Goal: Check status

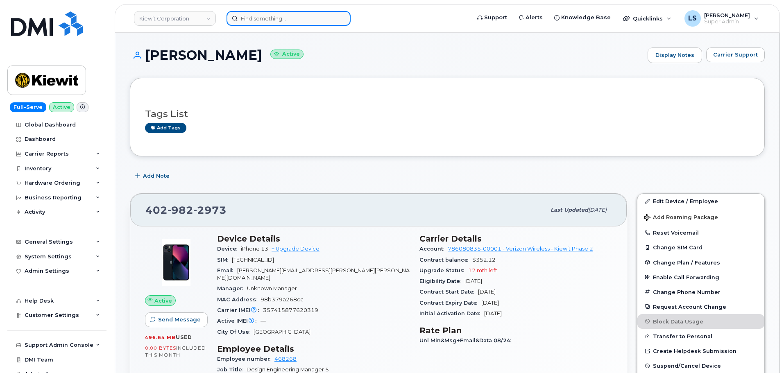
click at [262, 12] on input at bounding box center [289, 18] width 124 height 15
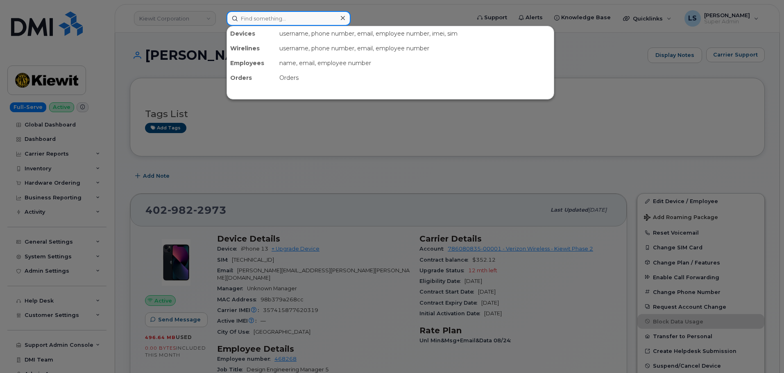
paste input "5877033677"
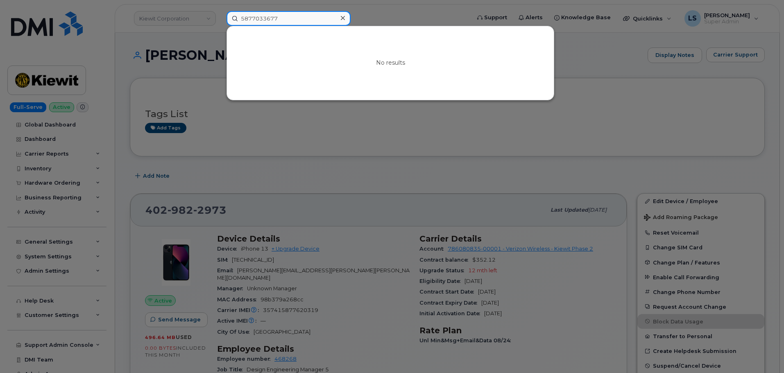
click at [288, 19] on input "5877033677" at bounding box center [289, 18] width 124 height 15
type input "5877033670"
drag, startPoint x: 284, startPoint y: 16, endPoint x: 174, endPoint y: 12, distance: 110.7
click at [220, 13] on div "5877033670 No results" at bounding box center [346, 18] width 252 height 15
